Goal: Task Accomplishment & Management: Use online tool/utility

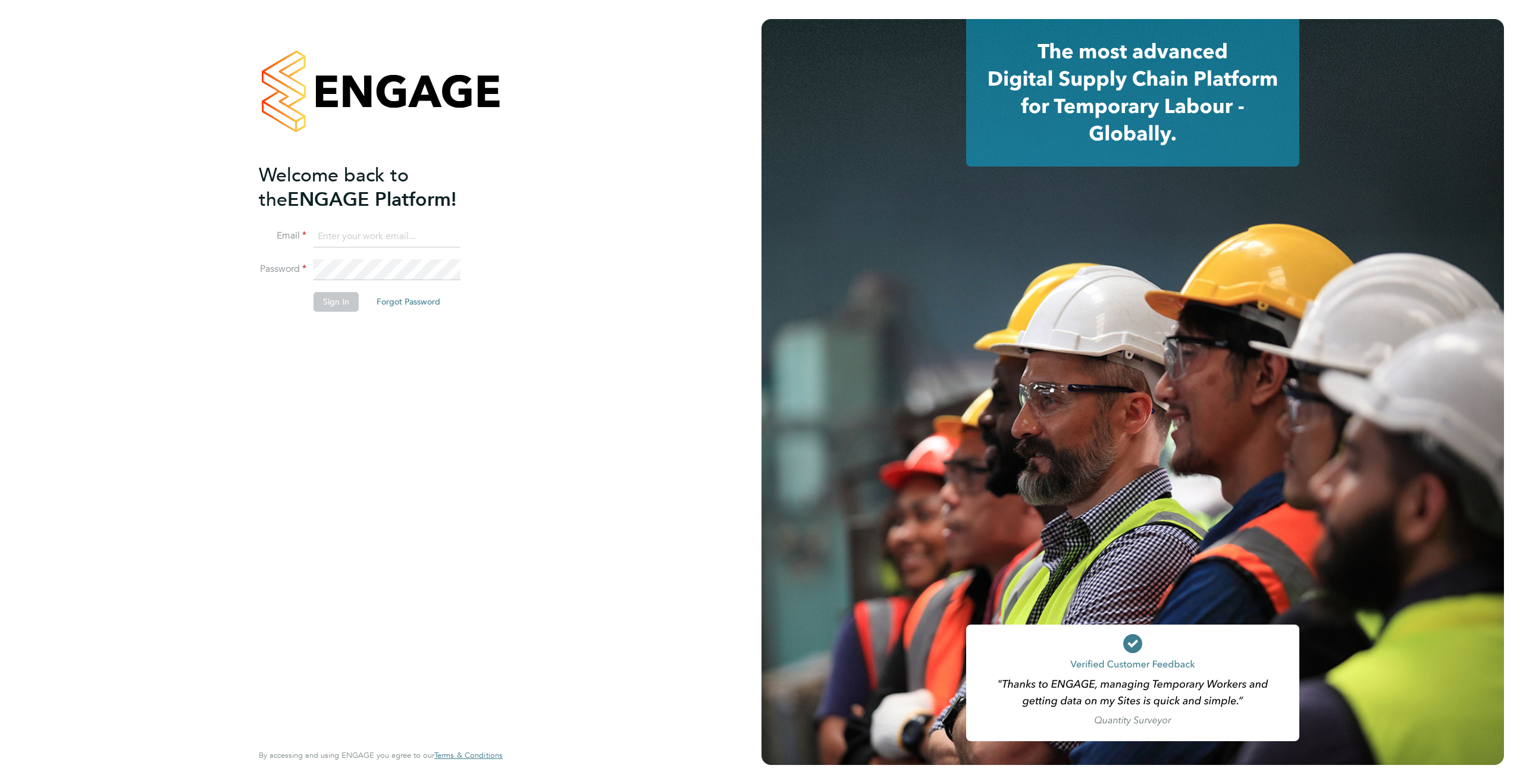
type input "[PERSON_NAME][EMAIL_ADDRESS][PERSON_NAME][DOMAIN_NAME]"
click at [327, 297] on button "Sign In" at bounding box center [336, 301] width 45 height 19
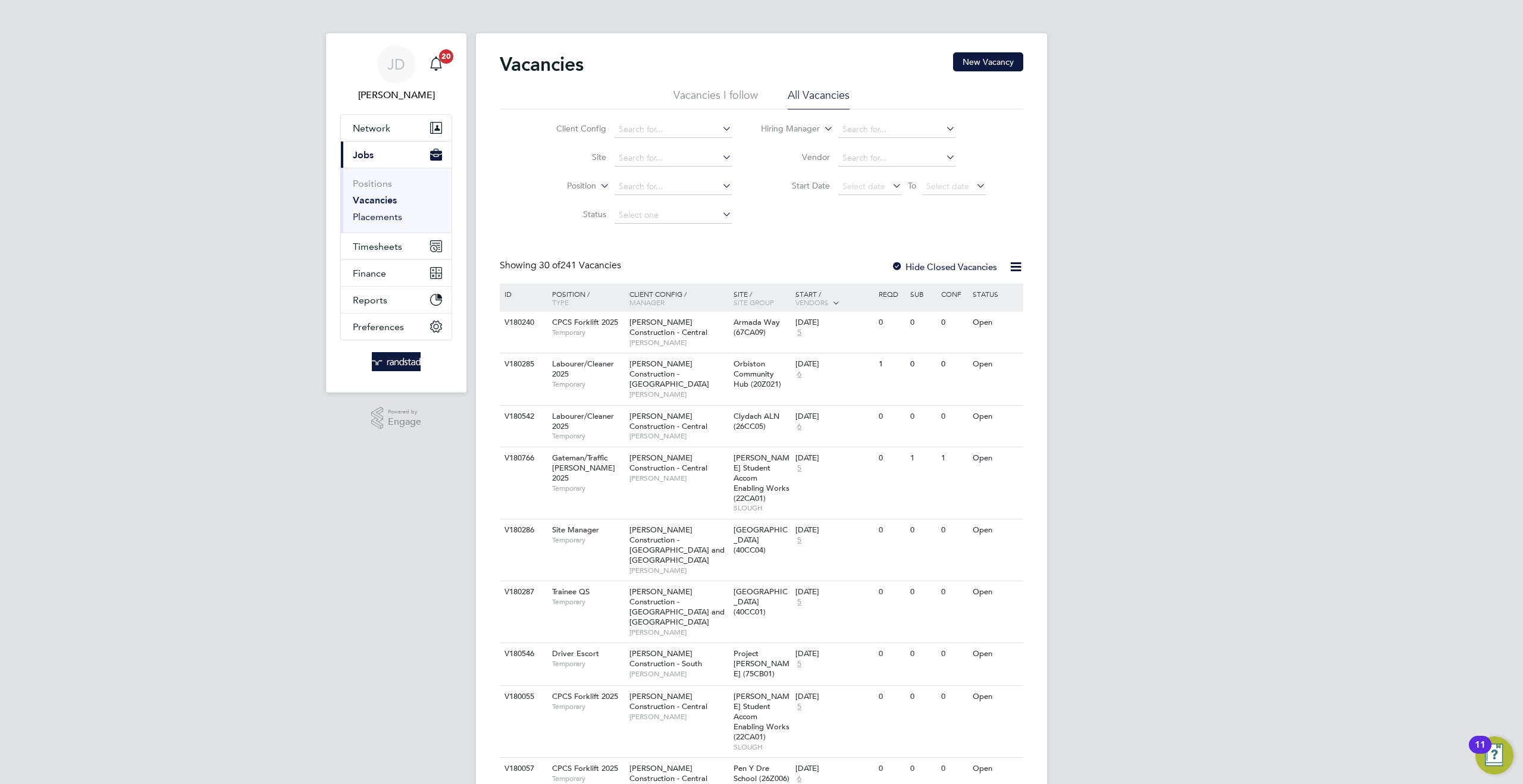
click at [381, 216] on link "Placements" at bounding box center [377, 217] width 49 height 11
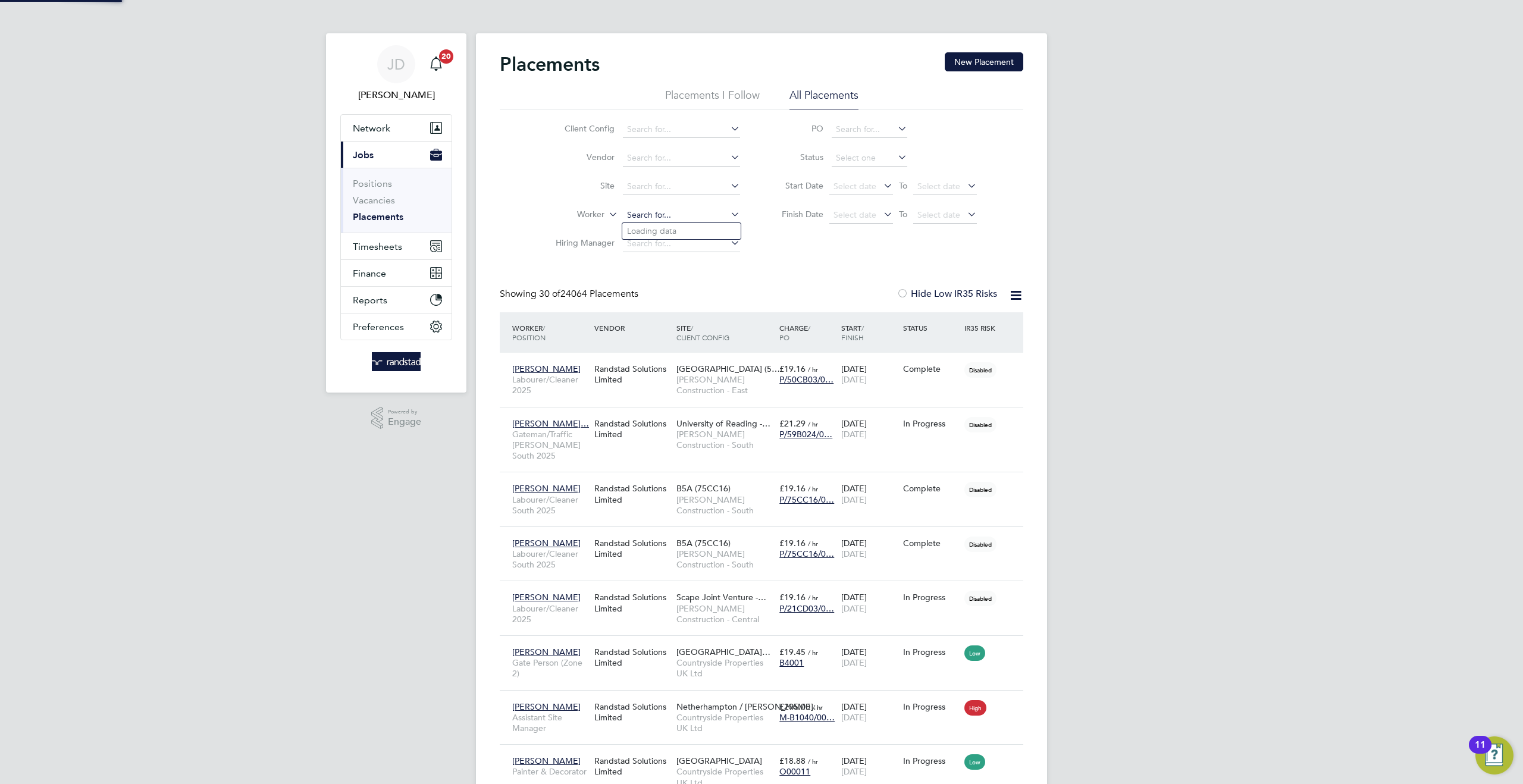
click at [641, 219] on input at bounding box center [681, 215] width 117 height 17
type input "volonga"
click at [729, 213] on icon at bounding box center [729, 214] width 0 height 17
click at [657, 216] on input at bounding box center [681, 215] width 117 height 17
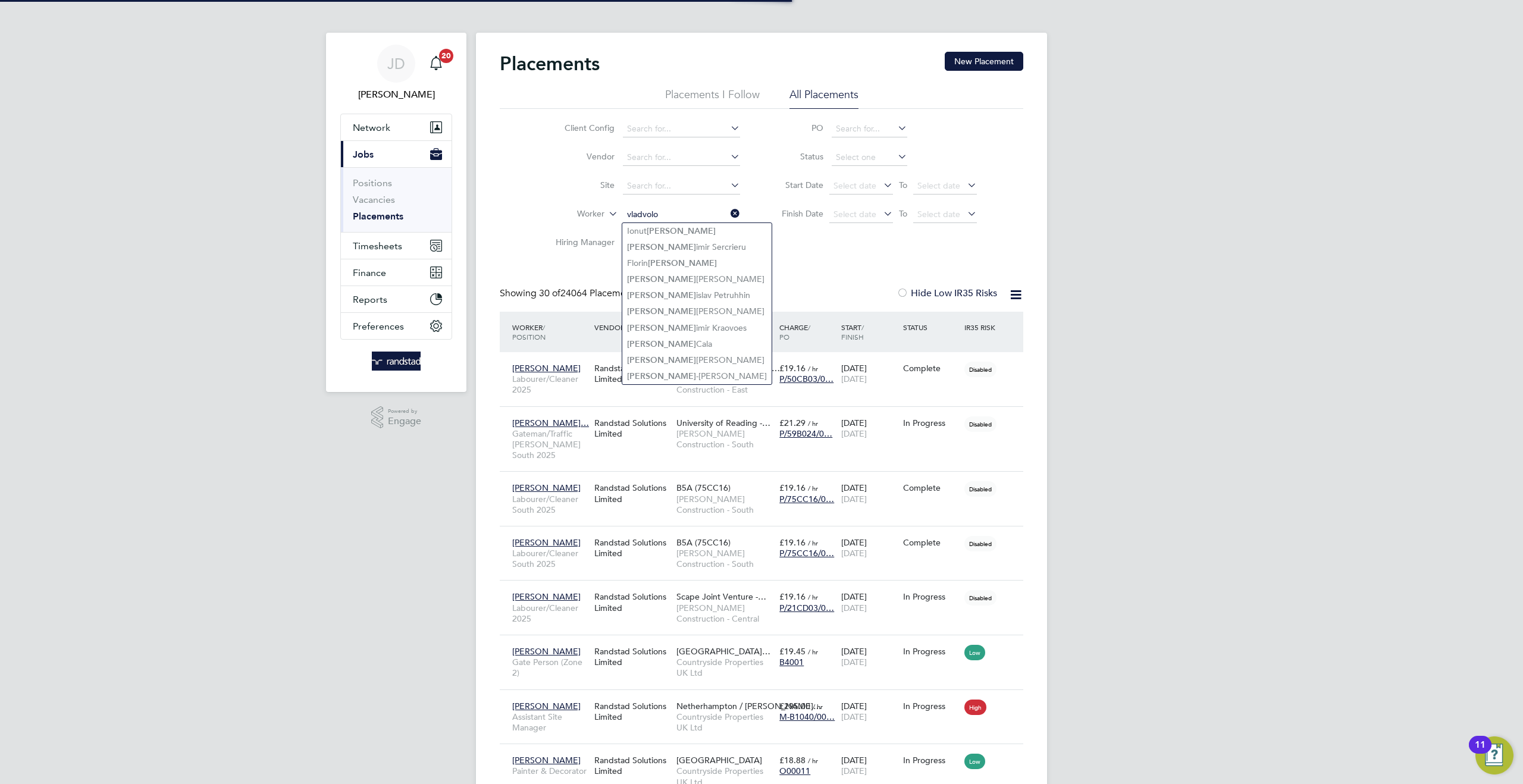
click at [643, 217] on input "vladvolo" at bounding box center [681, 215] width 117 height 17
click at [666, 213] on input "[PERSON_NAME]" at bounding box center [681, 215] width 117 height 17
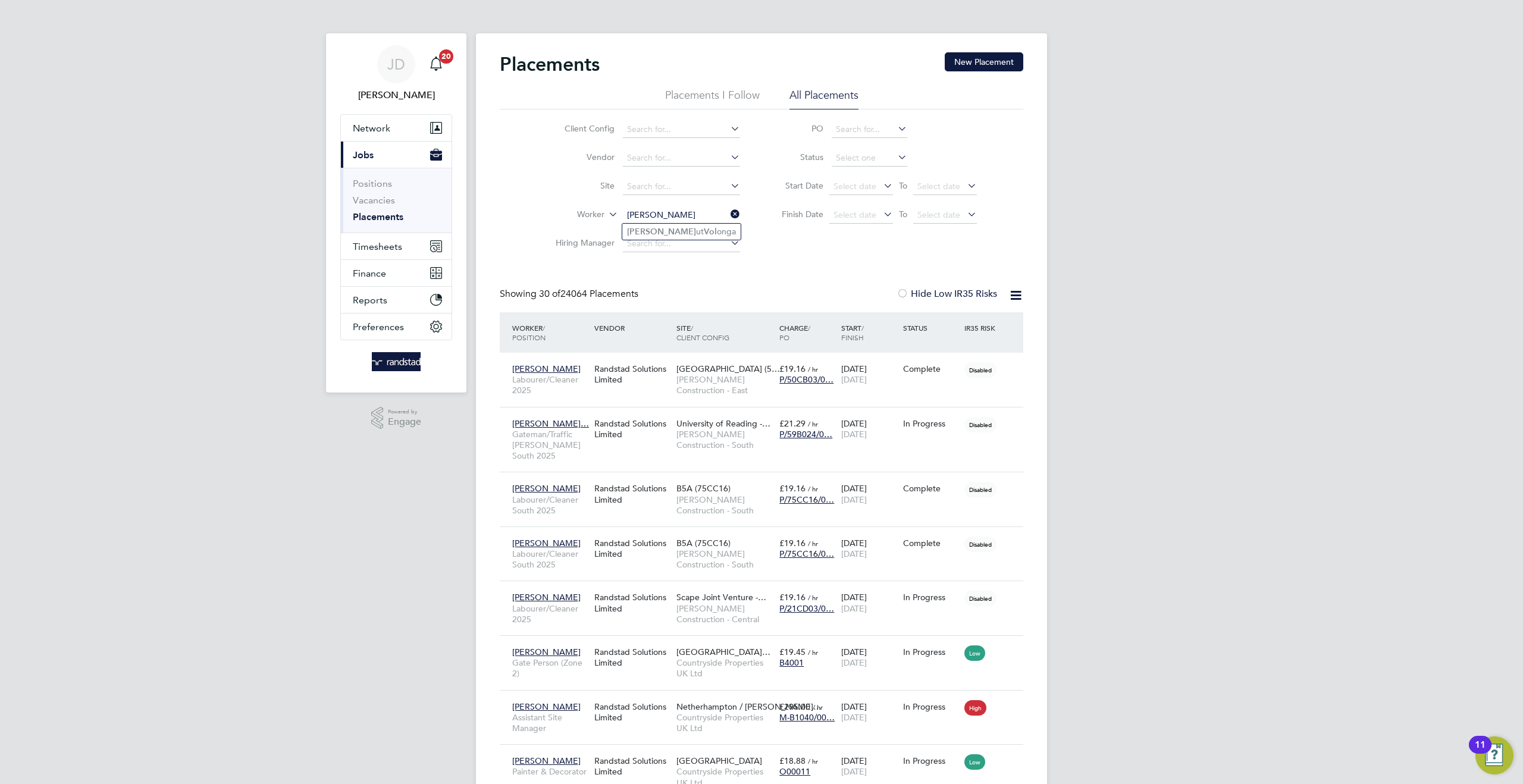
type input "[PERSON_NAME]"
click at [641, 210] on input at bounding box center [681, 215] width 117 height 17
click at [653, 229] on li "[PERSON_NAME]" at bounding box center [681, 231] width 119 height 16
type input "[PERSON_NAME]"
